Goal: Register for event/course

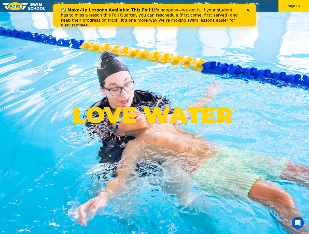
click at [249, 9] on polygon "Close" at bounding box center [247, 10] width 3 height 3
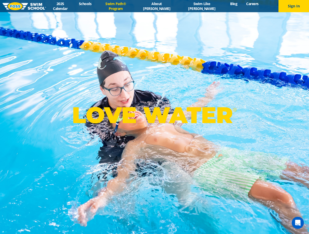
click at [128, 4] on link "Swim Path® Program" at bounding box center [116, 6] width 40 height 10
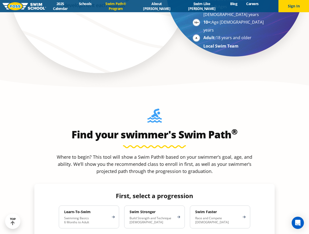
scroll to position [407, 0]
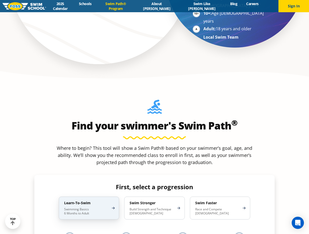
click at [86, 197] on div "Learn-To-Swim Swimming Basics 6 Months to Adult" at bounding box center [89, 208] width 60 height 23
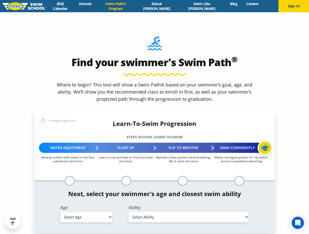
scroll to position [483, 0]
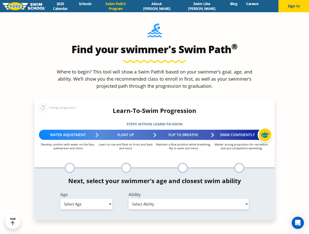
click at [87, 199] on select "Select Age 6 months - 1 year 1 year 2 years 3 years 4 years 5 years 6 years 7 y…" at bounding box center [86, 204] width 52 height 11
select select "1-year"
click at [60, 199] on select "Select Age 6 months - 1 year 1 year 2 years 3 years 4 years 5 years 6 years 7 y…" at bounding box center [86, 204] width 52 height 11
click at [144, 192] on div "Ability Select Ability First in-water experience Comfortable with water poured …" at bounding box center [188, 200] width 131 height 17
click at [146, 199] on select "Select Ability First in-water experience Comfortable with water poured over the…" at bounding box center [188, 204] width 120 height 11
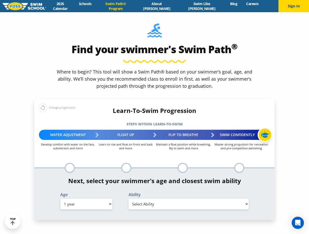
select select "1-year-comfortable-with-water-poured-over-their-head-but-not-eyes-and-ears"
click at [128, 199] on select "Select Ability First in-water experience Comfortable with water poured over the…" at bounding box center [188, 204] width 120 height 11
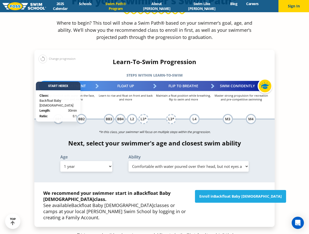
scroll to position [534, 0]
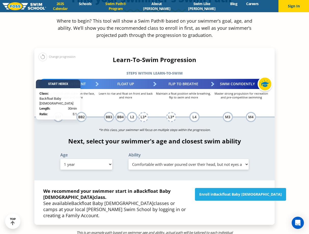
click at [67, 7] on link "2025 Calendar" at bounding box center [60, 6] width 28 height 10
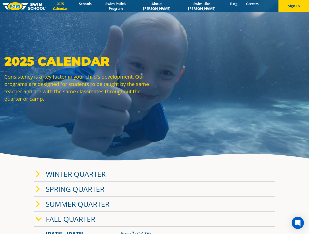
scroll to position [25, 0]
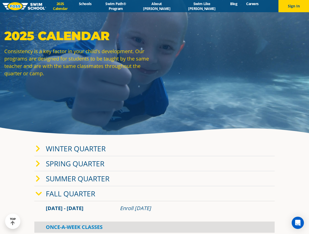
click at [71, 151] on link "Winter Quarter" at bounding box center [76, 149] width 60 height 10
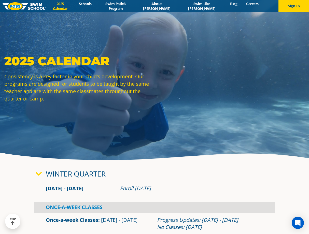
scroll to position [0, 0]
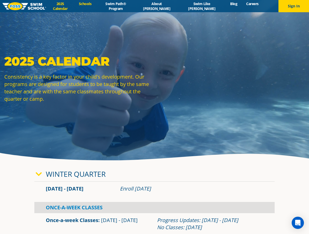
click at [96, 6] on link "Schools" at bounding box center [84, 3] width 21 height 5
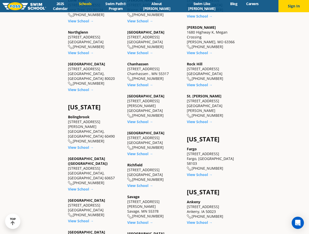
scroll to position [356, 0]
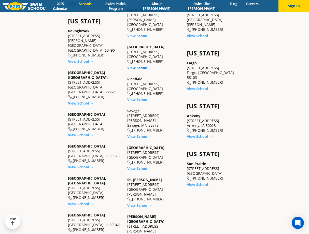
click at [137, 65] on link "View School →" at bounding box center [140, 67] width 26 height 5
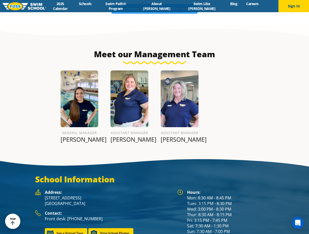
scroll to position [578, 0]
